Goal: Task Accomplishment & Management: Use online tool/utility

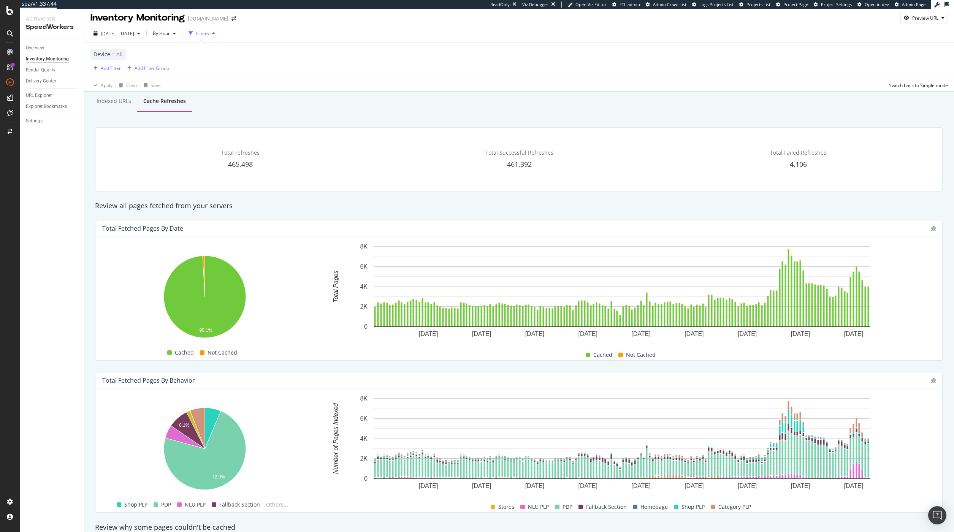
scroll to position [2, 0]
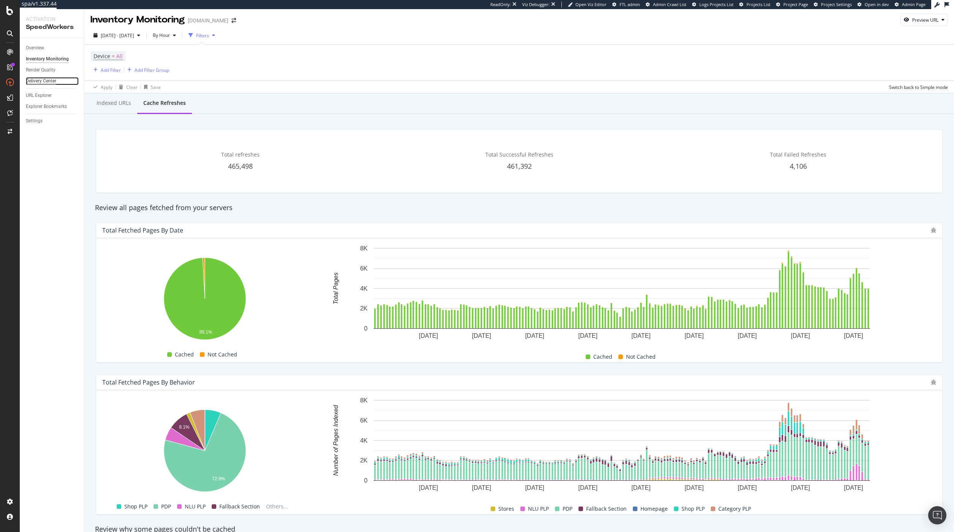
click at [46, 79] on div "Delivery Center" at bounding box center [41, 81] width 30 height 8
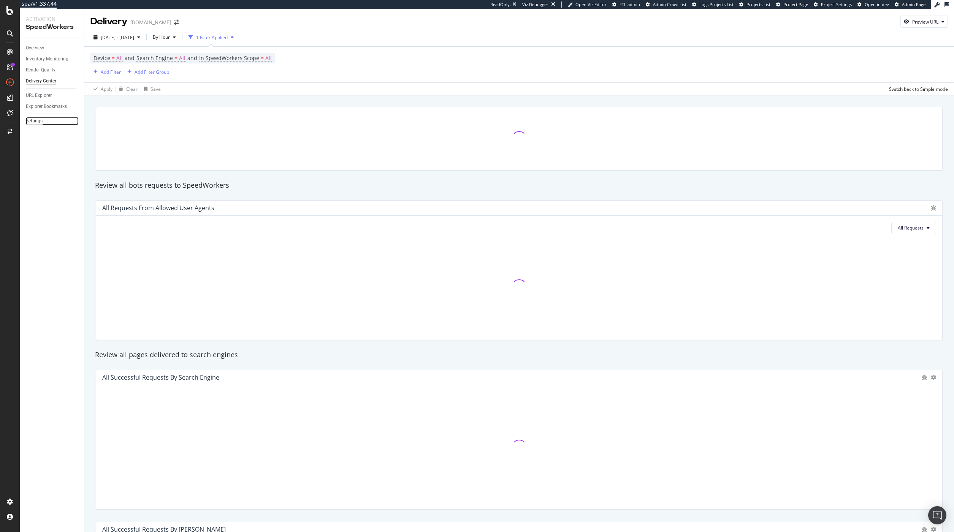
click at [38, 122] on div "Settings" at bounding box center [34, 121] width 17 height 8
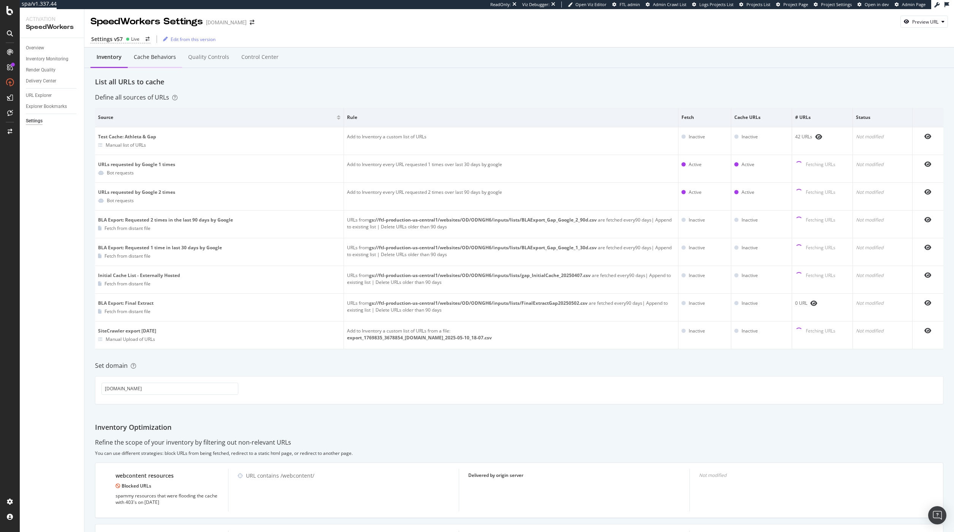
click at [169, 57] on div "Cache behaviors" at bounding box center [155, 57] width 42 height 8
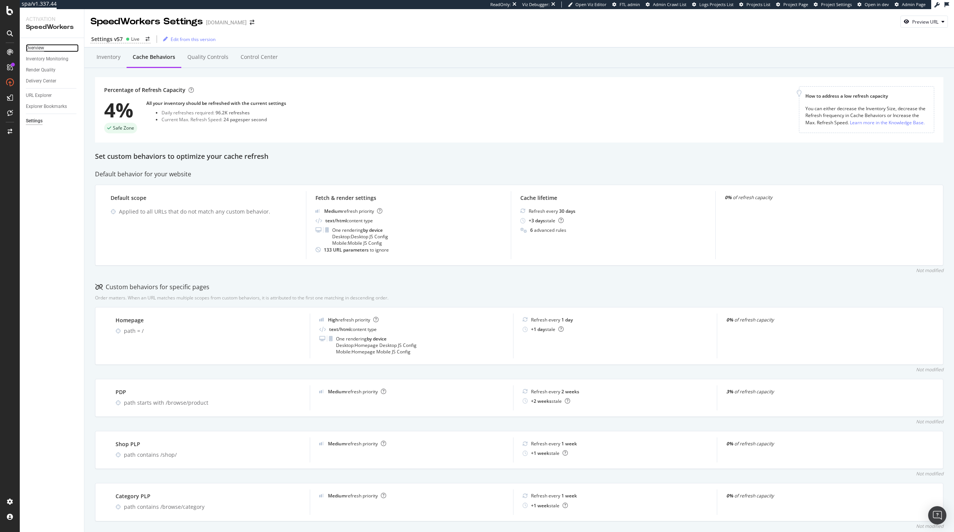
click at [34, 46] on div "Overview" at bounding box center [35, 48] width 18 height 8
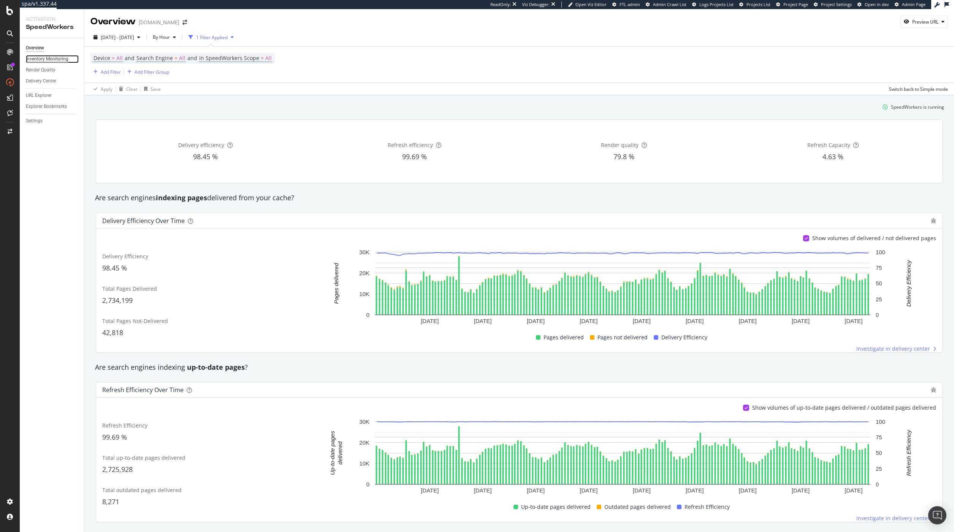
click at [51, 56] on div "Inventory Monitoring" at bounding box center [47, 59] width 43 height 8
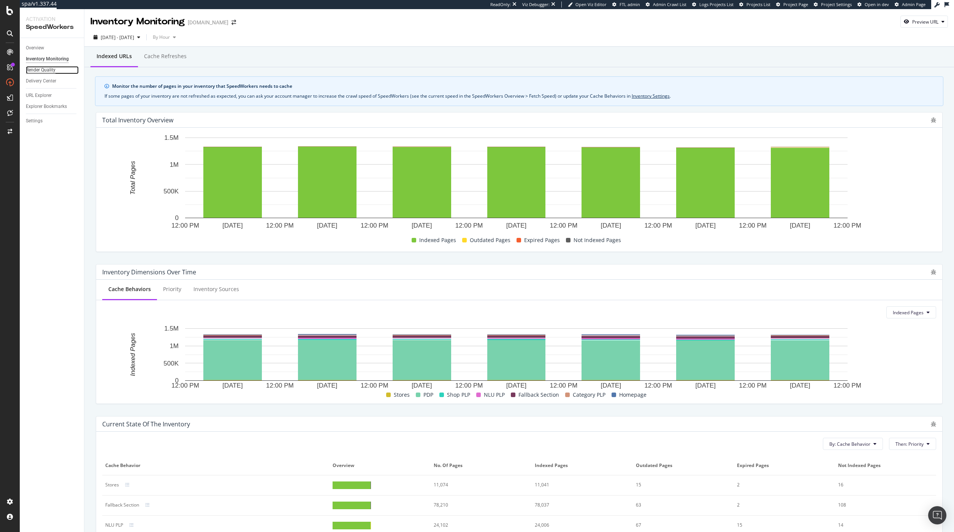
click at [32, 71] on div "Render Quality" at bounding box center [41, 70] width 30 height 8
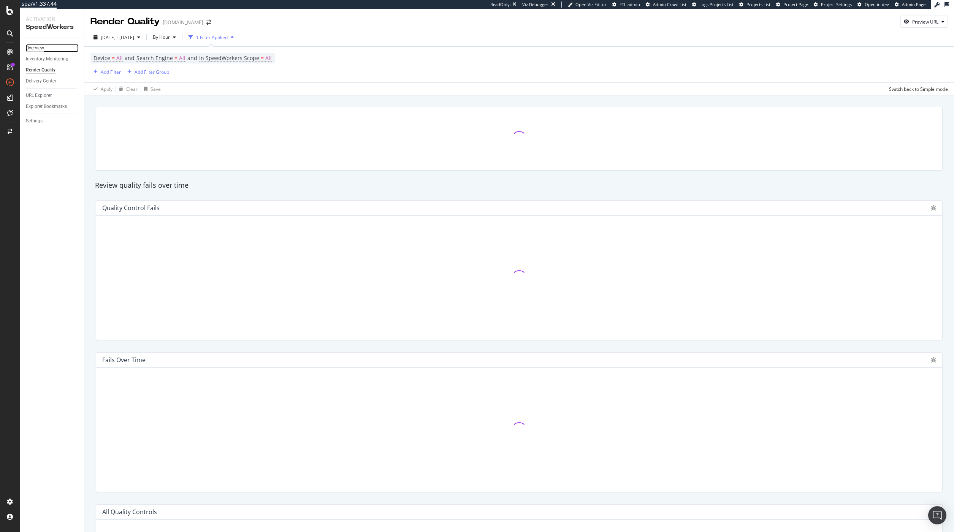
click at [39, 48] on div "Overview" at bounding box center [35, 48] width 18 height 8
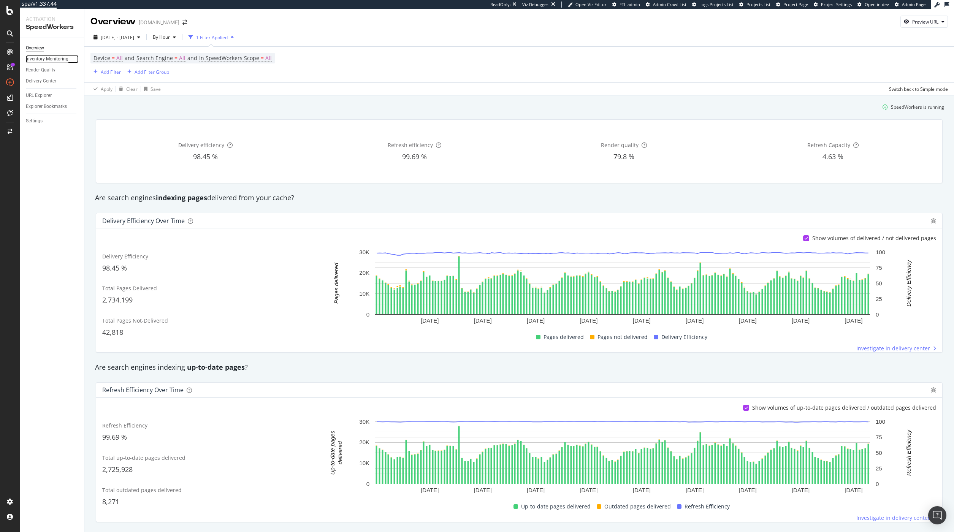
click at [46, 61] on div "Inventory Monitoring" at bounding box center [47, 59] width 43 height 8
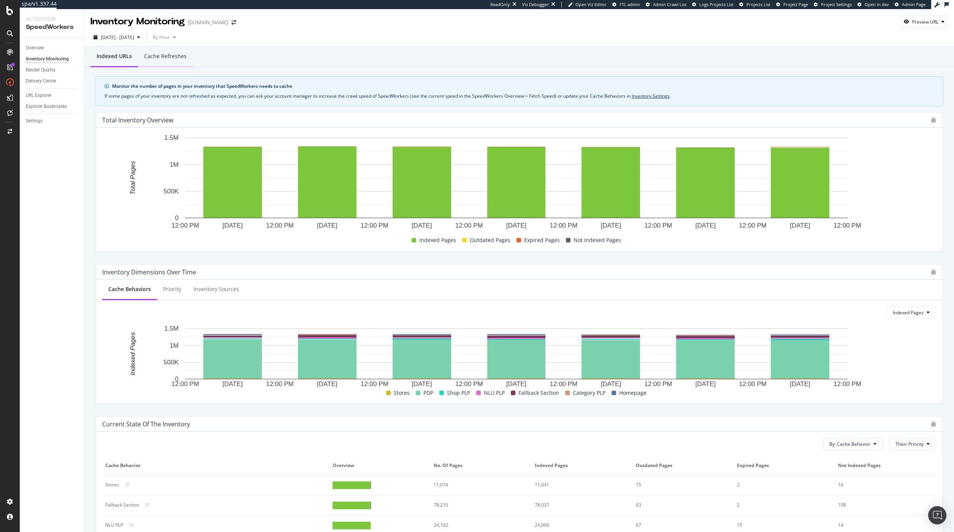
click at [149, 61] on div "Cache refreshes" at bounding box center [165, 56] width 55 height 21
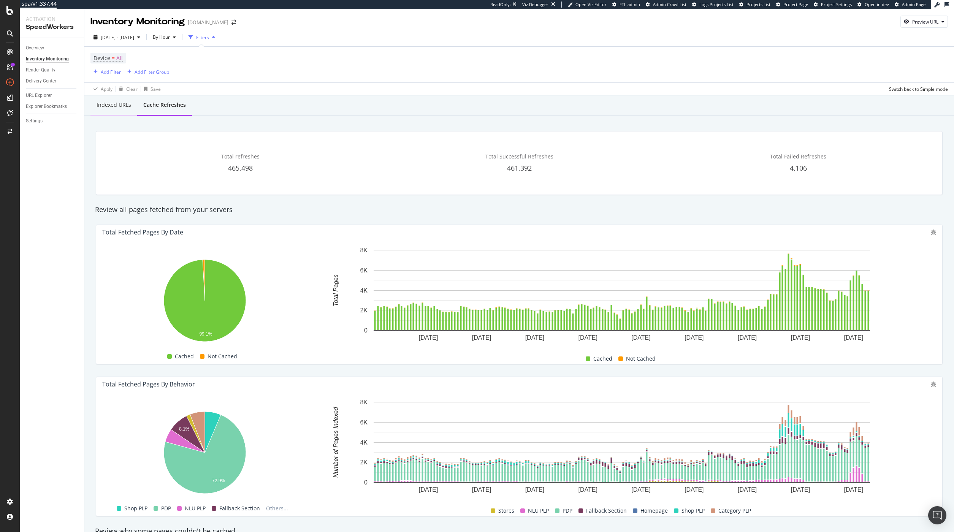
click at [117, 108] on div "Indexed URLs" at bounding box center [114, 105] width 35 height 8
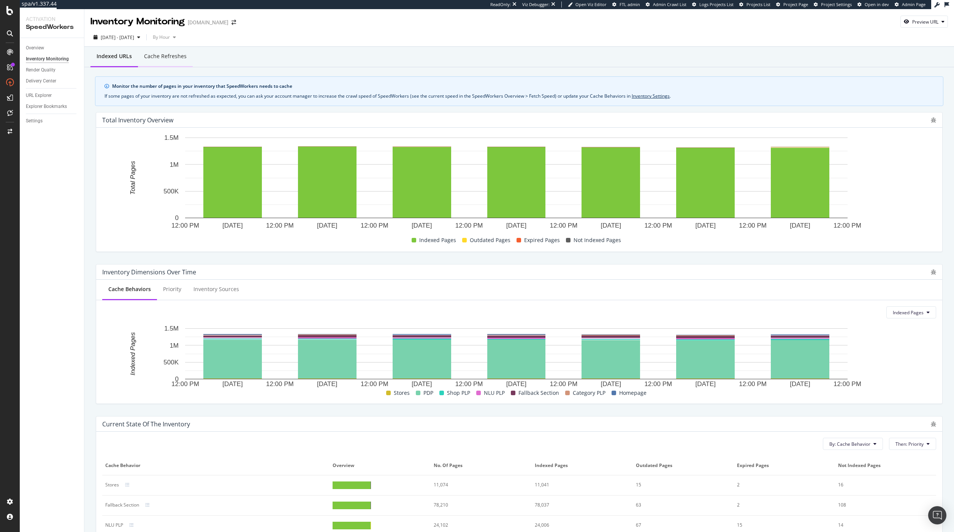
click at [171, 55] on div "Cache refreshes" at bounding box center [165, 56] width 43 height 8
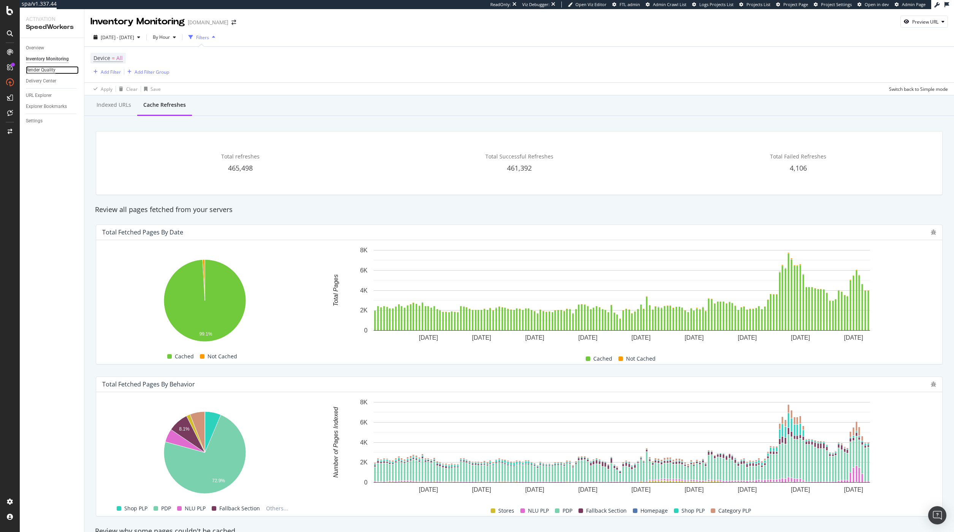
click at [54, 69] on div "Render Quality" at bounding box center [41, 70] width 30 height 8
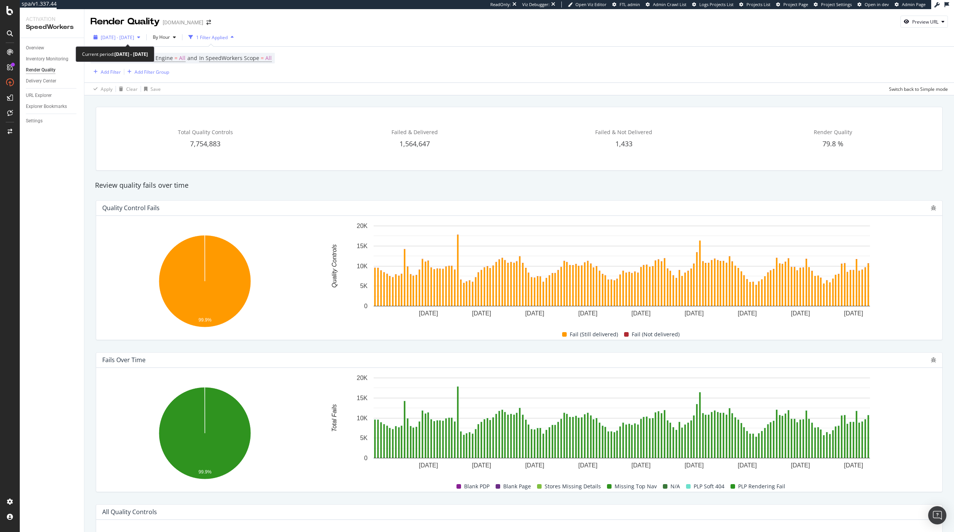
click at [143, 40] on div "button" at bounding box center [138, 37] width 9 height 5
click at [117, 66] on div "Last 7 Days Last 28 Days Last 3 Months Last 6 Months Last Year Custom" at bounding box center [120, 87] width 39 height 57
click at [130, 60] on div "Last 7 Days" at bounding box center [122, 62] width 24 height 6
type input "[DATE]"
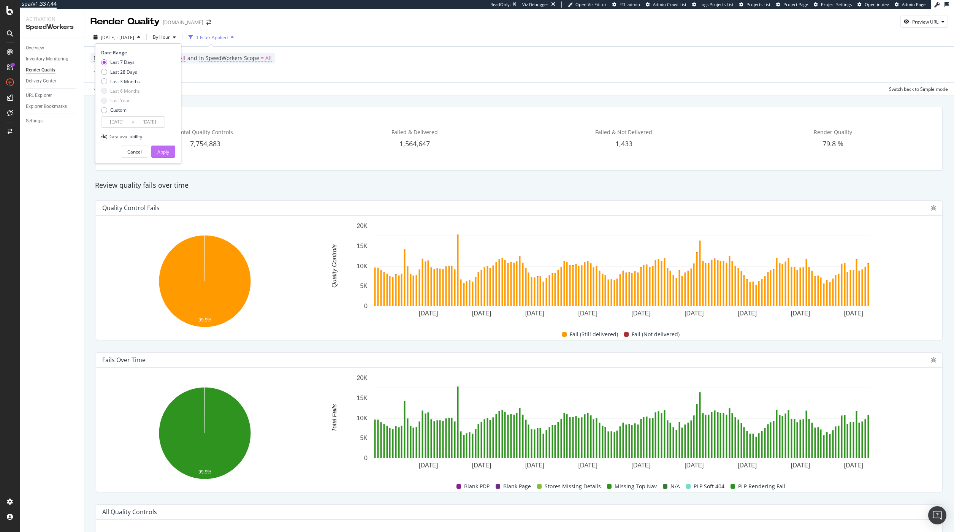
click at [165, 151] on div "Apply" at bounding box center [163, 152] width 12 height 6
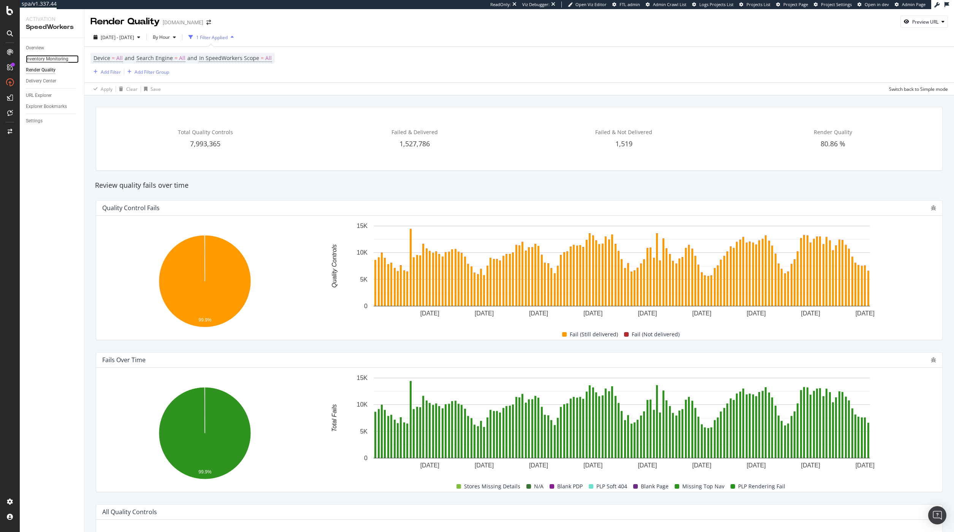
click at [46, 60] on div "Inventory Monitoring" at bounding box center [47, 59] width 43 height 8
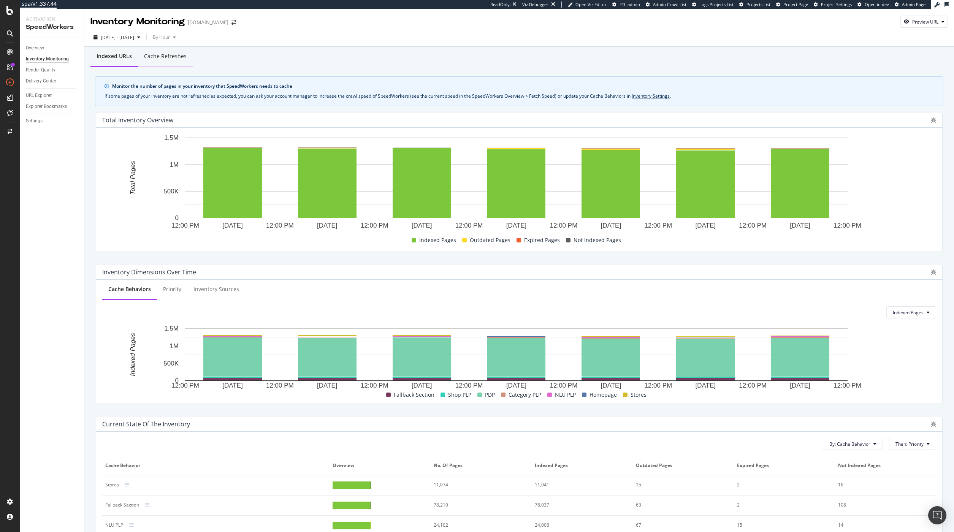
click at [174, 52] on div "Cache refreshes" at bounding box center [165, 56] width 55 height 21
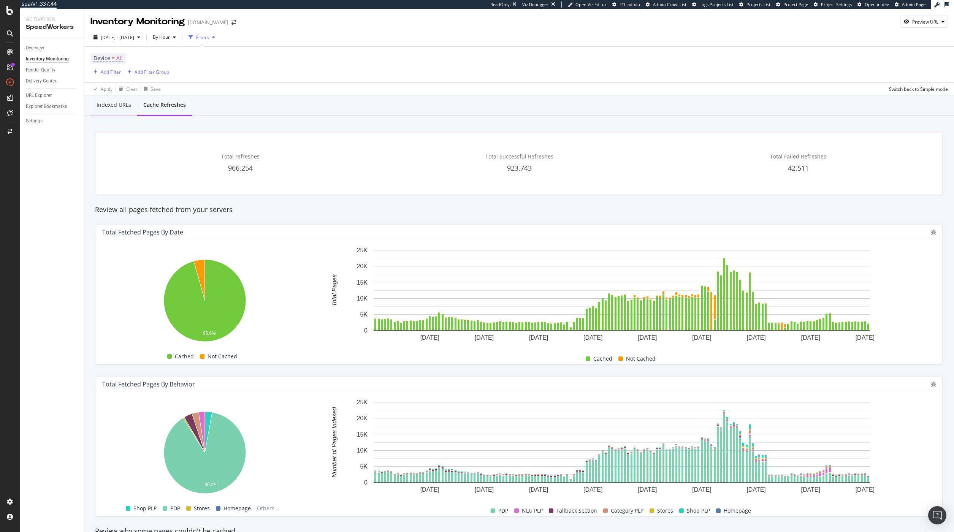
click at [127, 110] on div "Indexed URLs" at bounding box center [113, 105] width 47 height 21
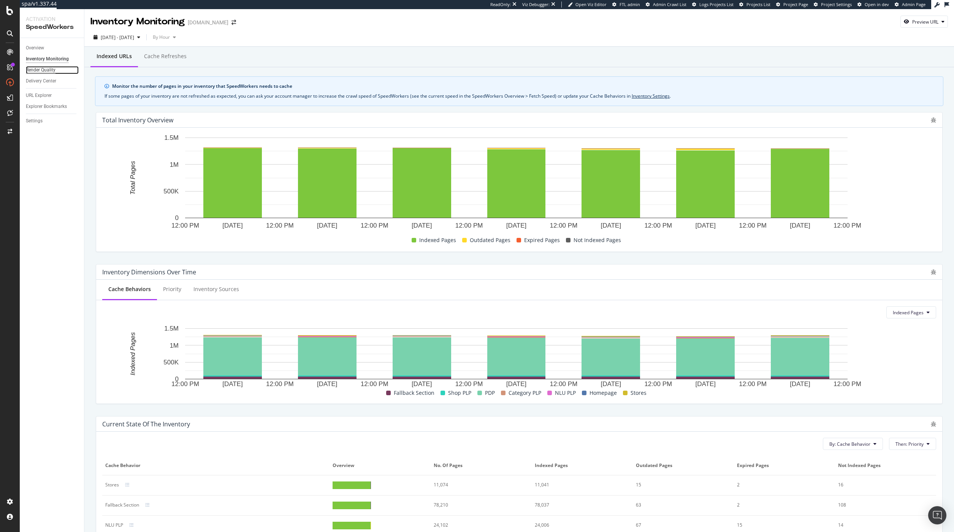
click at [32, 70] on div "Render Quality" at bounding box center [41, 70] width 30 height 8
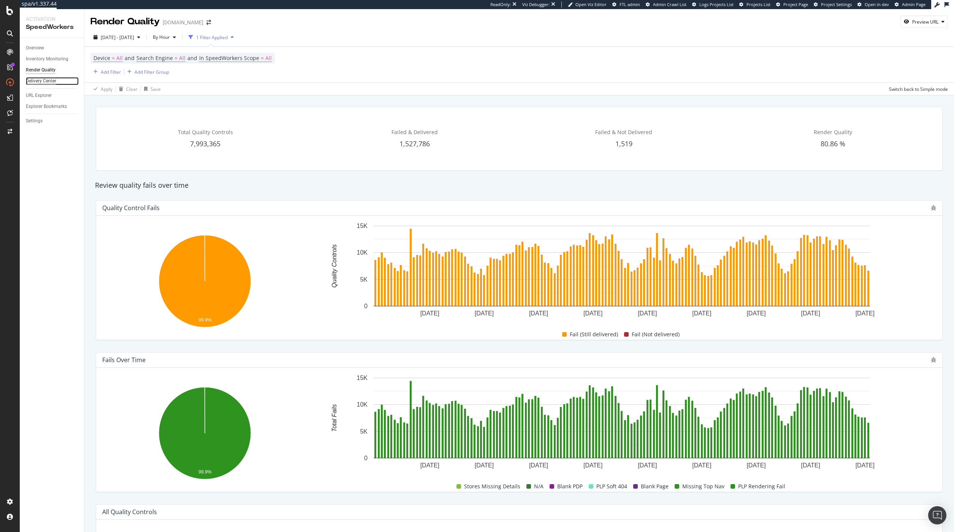
click at [44, 83] on div "Delivery Center" at bounding box center [41, 81] width 30 height 8
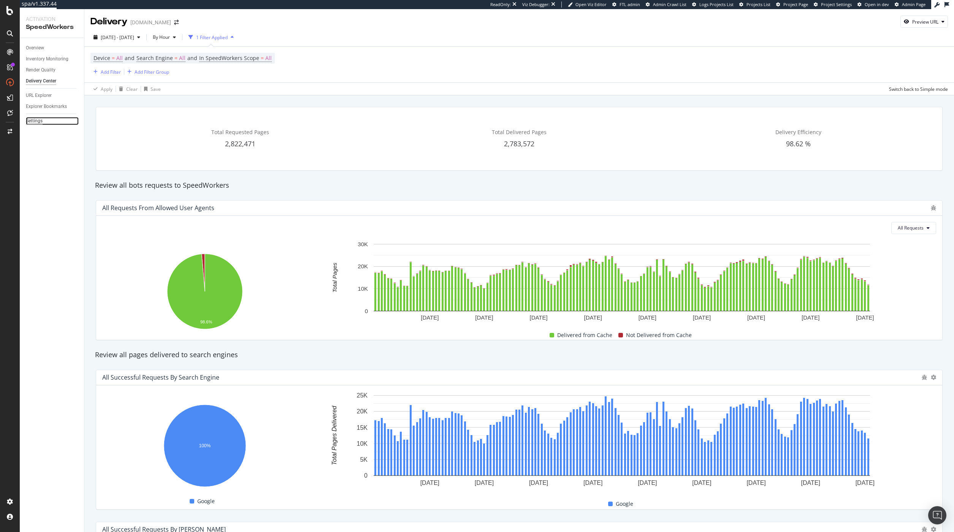
click at [30, 124] on div "Settings" at bounding box center [34, 121] width 17 height 8
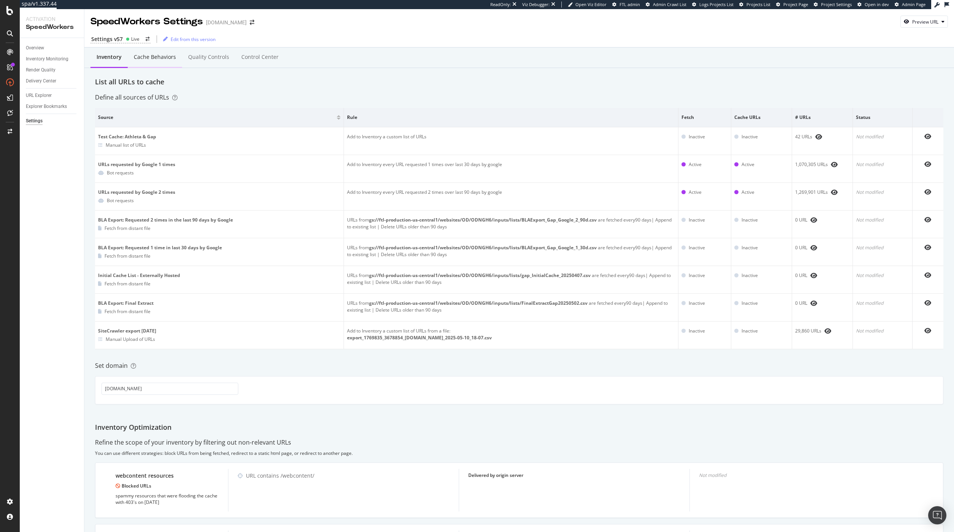
click at [158, 63] on div "Cache behaviors" at bounding box center [155, 57] width 54 height 21
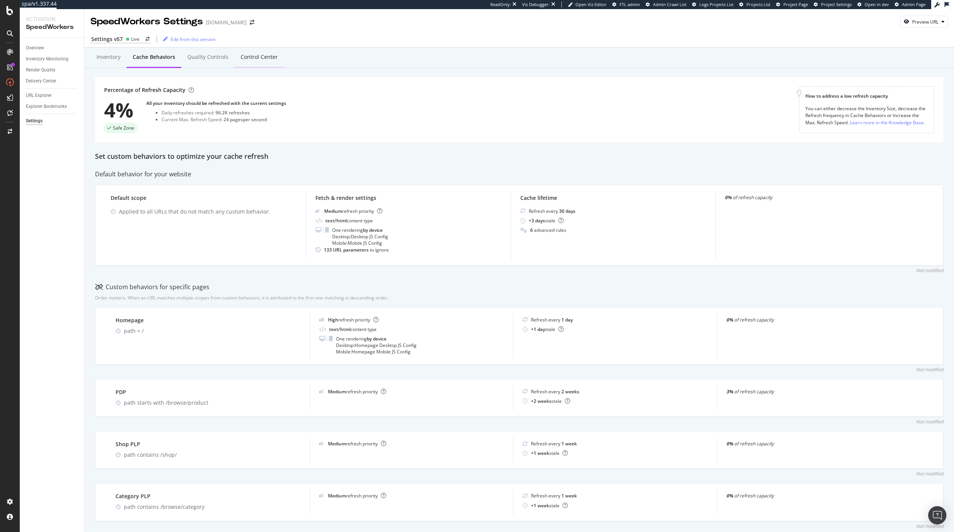
click at [264, 55] on div "Control Center" at bounding box center [259, 57] width 37 height 8
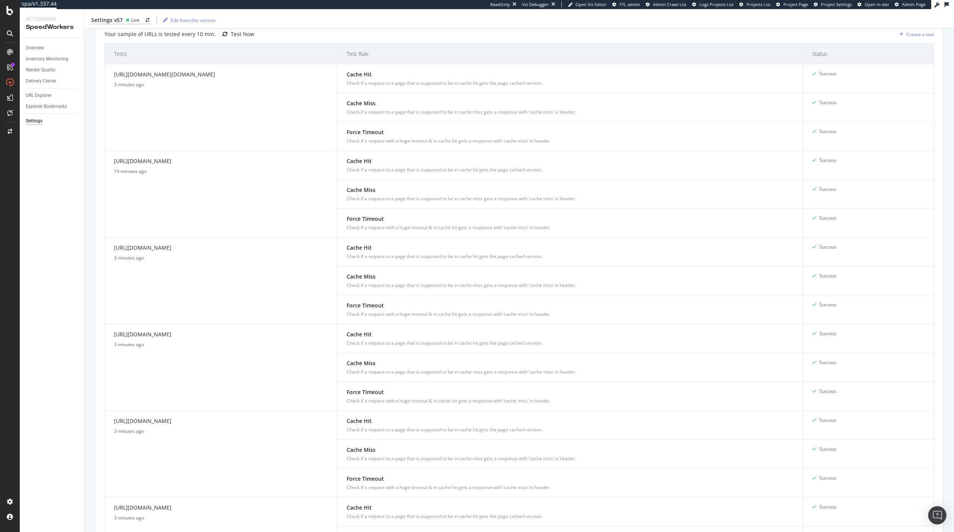
scroll to position [412, 0]
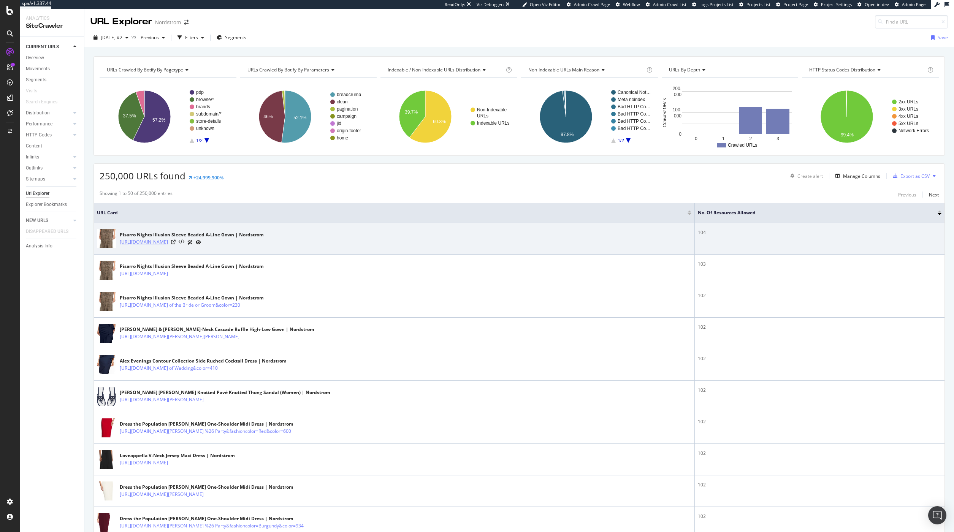
click at [168, 242] on link "[URL][DOMAIN_NAME]" at bounding box center [144, 242] width 48 height 8
